Goal: Task Accomplishment & Management: Use online tool/utility

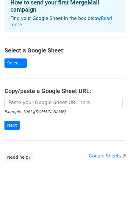
scroll to position [37, 0]
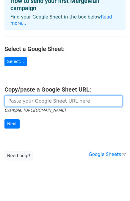
click at [28, 95] on input "url" at bounding box center [63, 100] width 118 height 11
paste input "https://docs.google.com/spreadsheets/d/1tKLAy3rH7V1BLEkBVJcM4AHAIQyWrUxLZqJ-Xlp…"
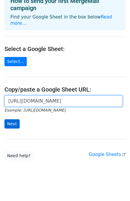
type input "https://docs.google.com/spreadsheets/d/1tKLAy3rH7V1BLEkBVJcM4AHAIQyWrUxLZqJ-Xlp…"
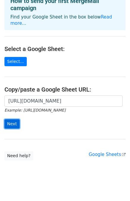
scroll to position [0, 0]
click at [16, 119] on input "Next" at bounding box center [11, 123] width 15 height 9
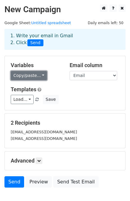
click at [35, 73] on link "Copy/paste..." at bounding box center [29, 75] width 36 height 9
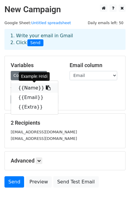
click at [36, 88] on link "{{Name}}" at bounding box center [34, 88] width 47 height 10
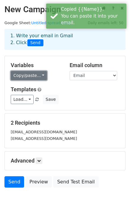
click at [35, 76] on link "Copy/paste..." at bounding box center [29, 75] width 36 height 9
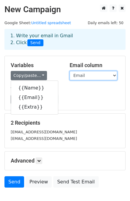
click at [78, 78] on select "Name Email Extra" at bounding box center [94, 75] width 48 height 9
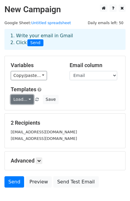
click at [27, 99] on link "Load..." at bounding box center [22, 99] width 23 height 9
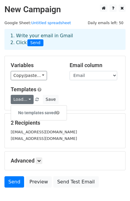
click at [82, 97] on div "Load... No templates saved Save" at bounding box center [65, 99] width 118 height 9
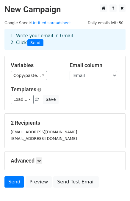
scroll to position [30, 0]
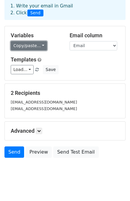
click at [37, 43] on link "Copy/paste..." at bounding box center [29, 45] width 36 height 9
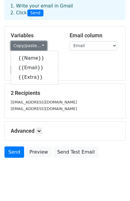
click at [37, 43] on link "Copy/paste..." at bounding box center [29, 45] width 36 height 9
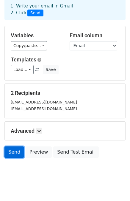
click at [10, 154] on link "Send" at bounding box center [14, 151] width 20 height 11
click at [17, 152] on link "Send" at bounding box center [14, 151] width 20 height 11
